Goal: Task Accomplishment & Management: Manage account settings

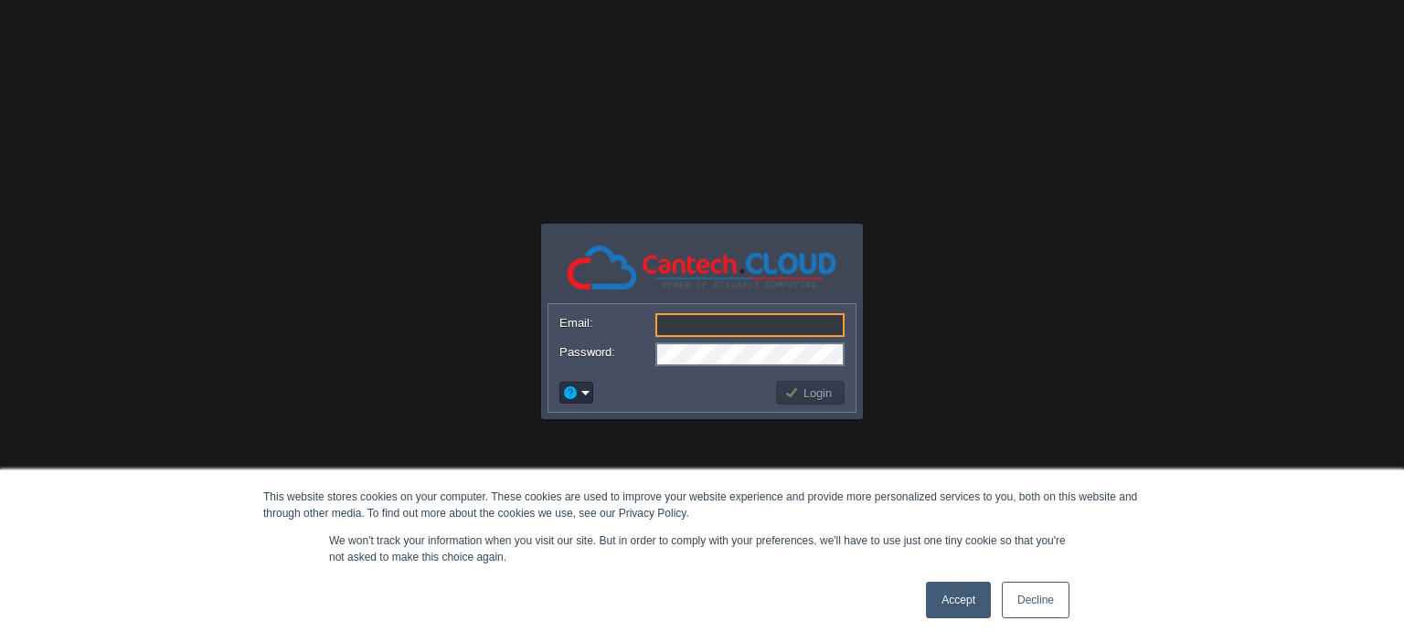
click at [966, 595] on link "Accept" at bounding box center [958, 600] width 65 height 37
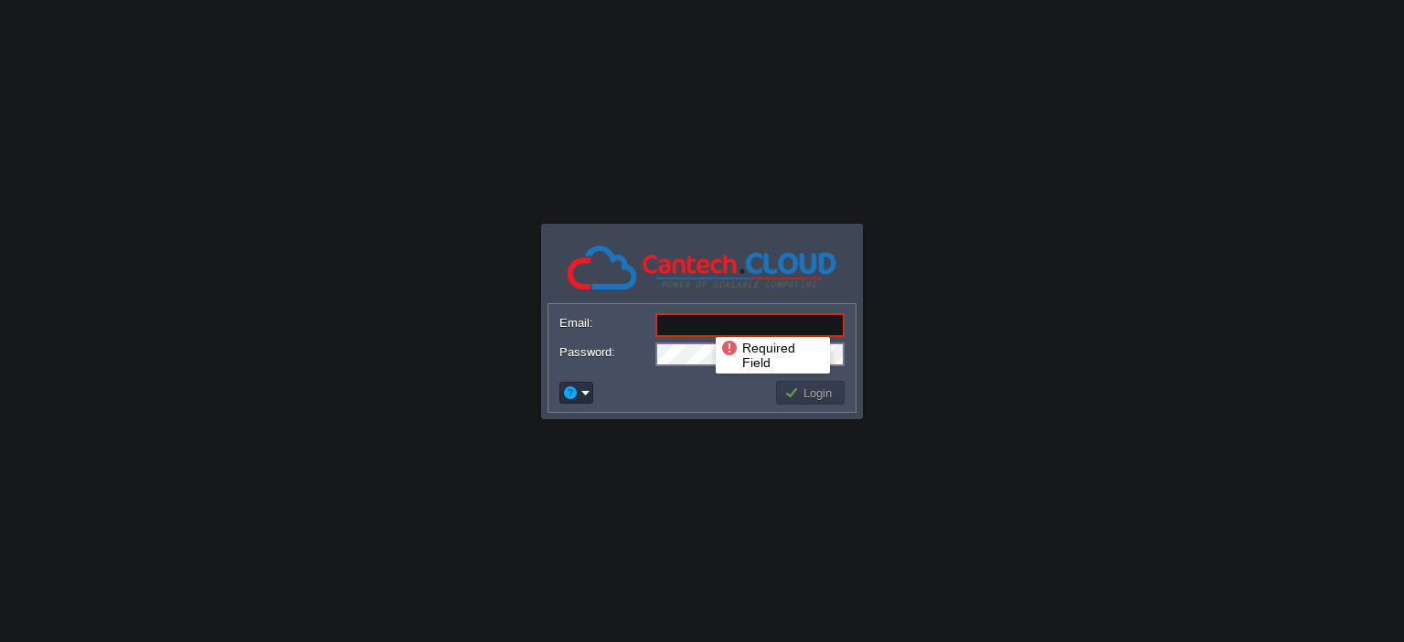
click at [702, 321] on input "Email:" at bounding box center [749, 325] width 189 height 24
paste input "rybas@123"
click at [1013, 334] on body "This website stores cookies on your computer. These cookies are used to improve…" at bounding box center [702, 321] width 1404 height 642
click at [764, 324] on input "rybas@123" at bounding box center [749, 325] width 189 height 24
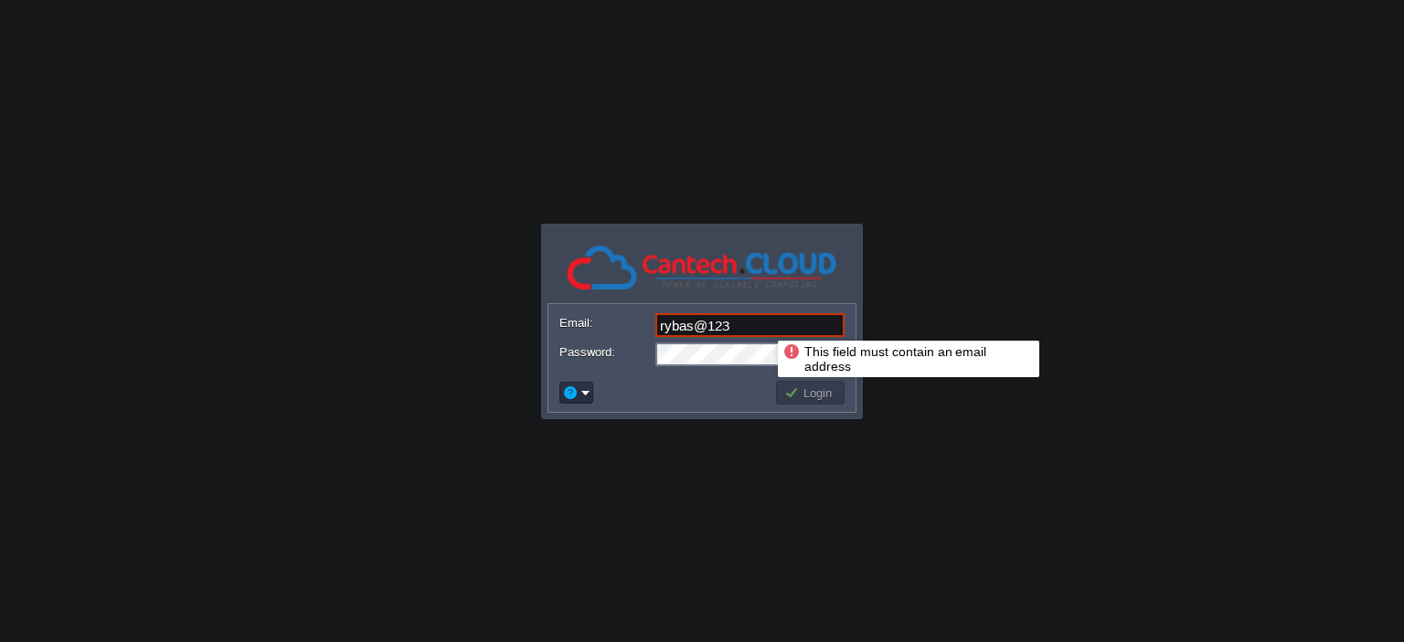
click at [764, 324] on input "rybas@123" at bounding box center [749, 325] width 189 height 24
paste input "[EMAIL_ADDRESS][DOMAIN_NAME]"
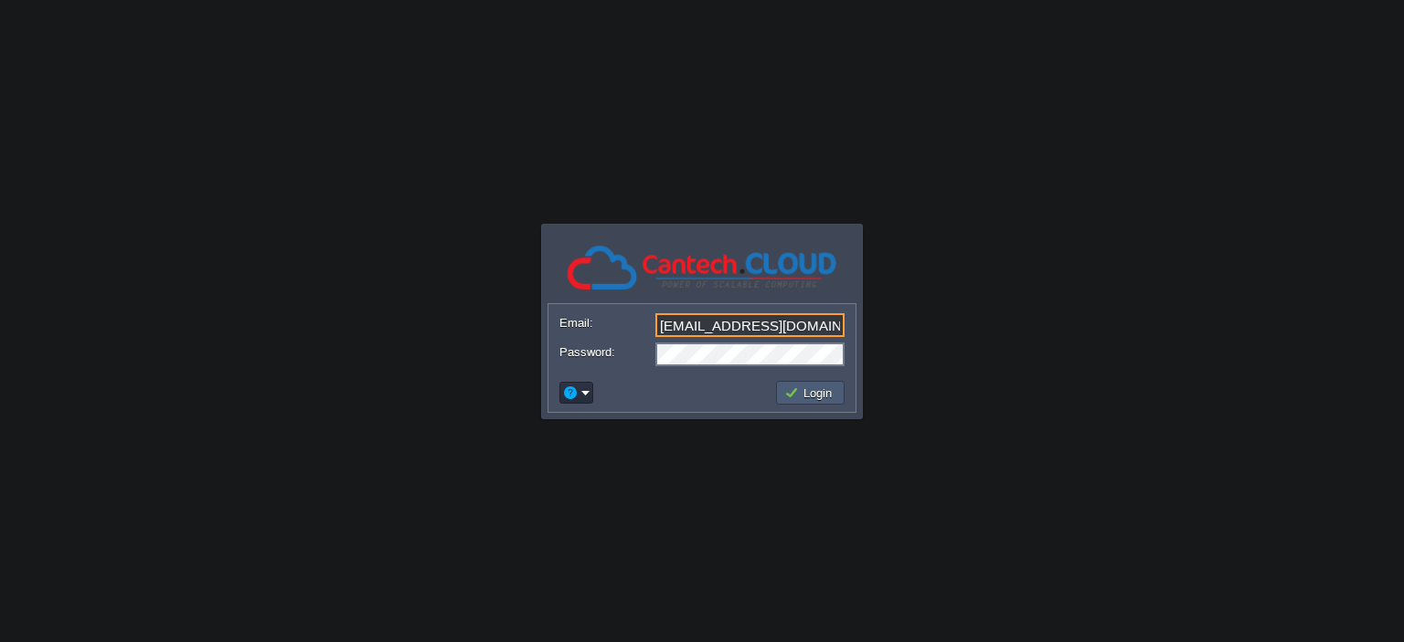
type input "[EMAIL_ADDRESS][DOMAIN_NAME]"
click at [810, 387] on button "Login" at bounding box center [810, 393] width 53 height 16
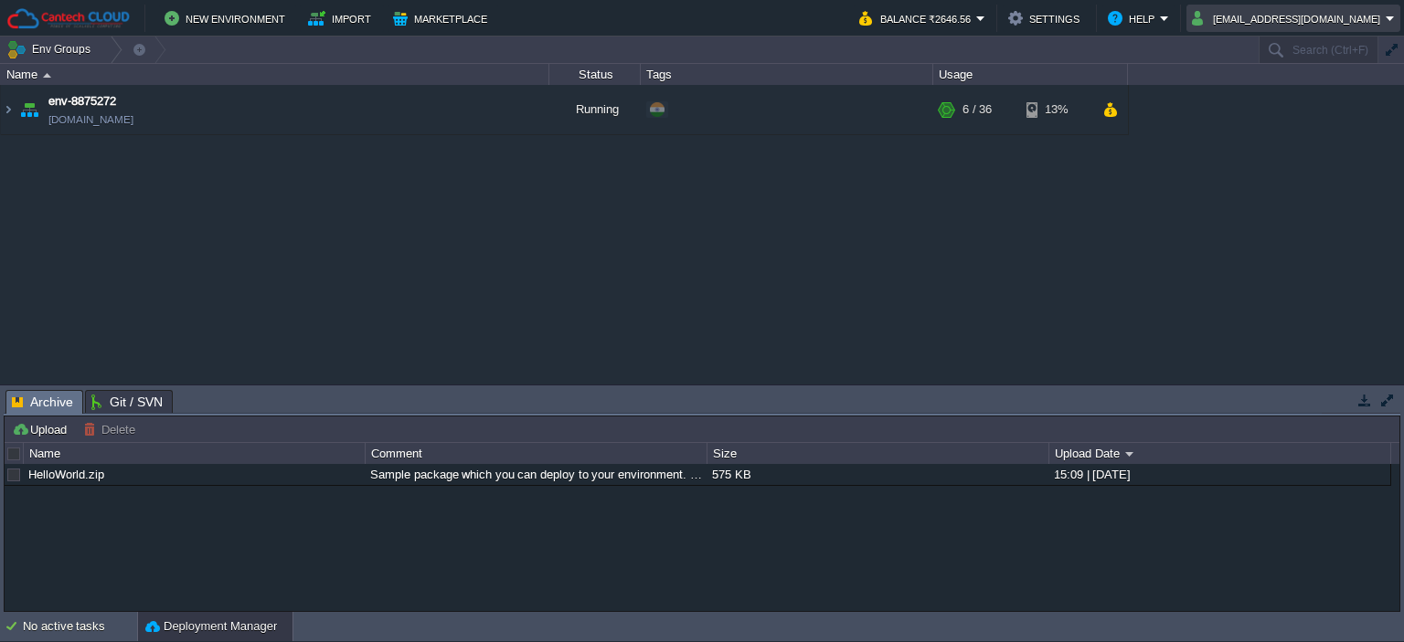
click at [1378, 14] on button "[EMAIL_ADDRESS][DOMAIN_NAME]" at bounding box center [1289, 18] width 194 height 22
click at [1332, 103] on link "Sign out" at bounding box center [1330, 97] width 140 height 20
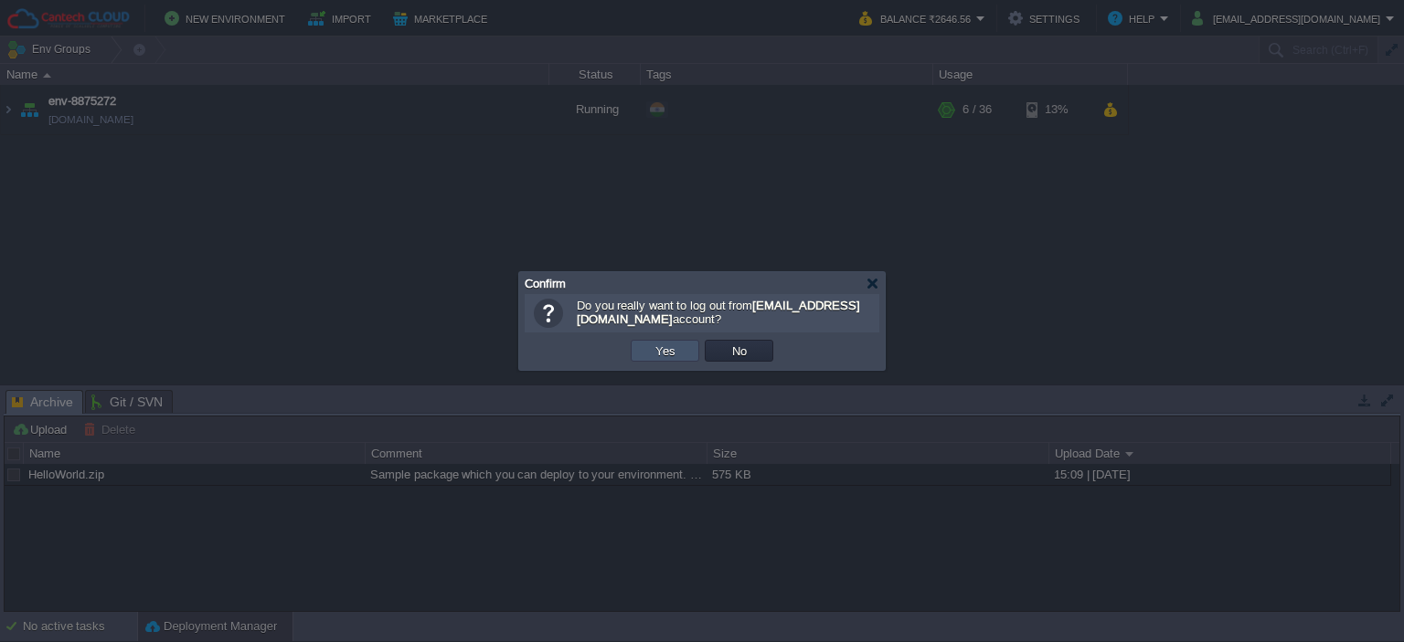
click at [675, 350] on button "Yes" at bounding box center [665, 351] width 31 height 16
